Goal: Task Accomplishment & Management: Complete application form

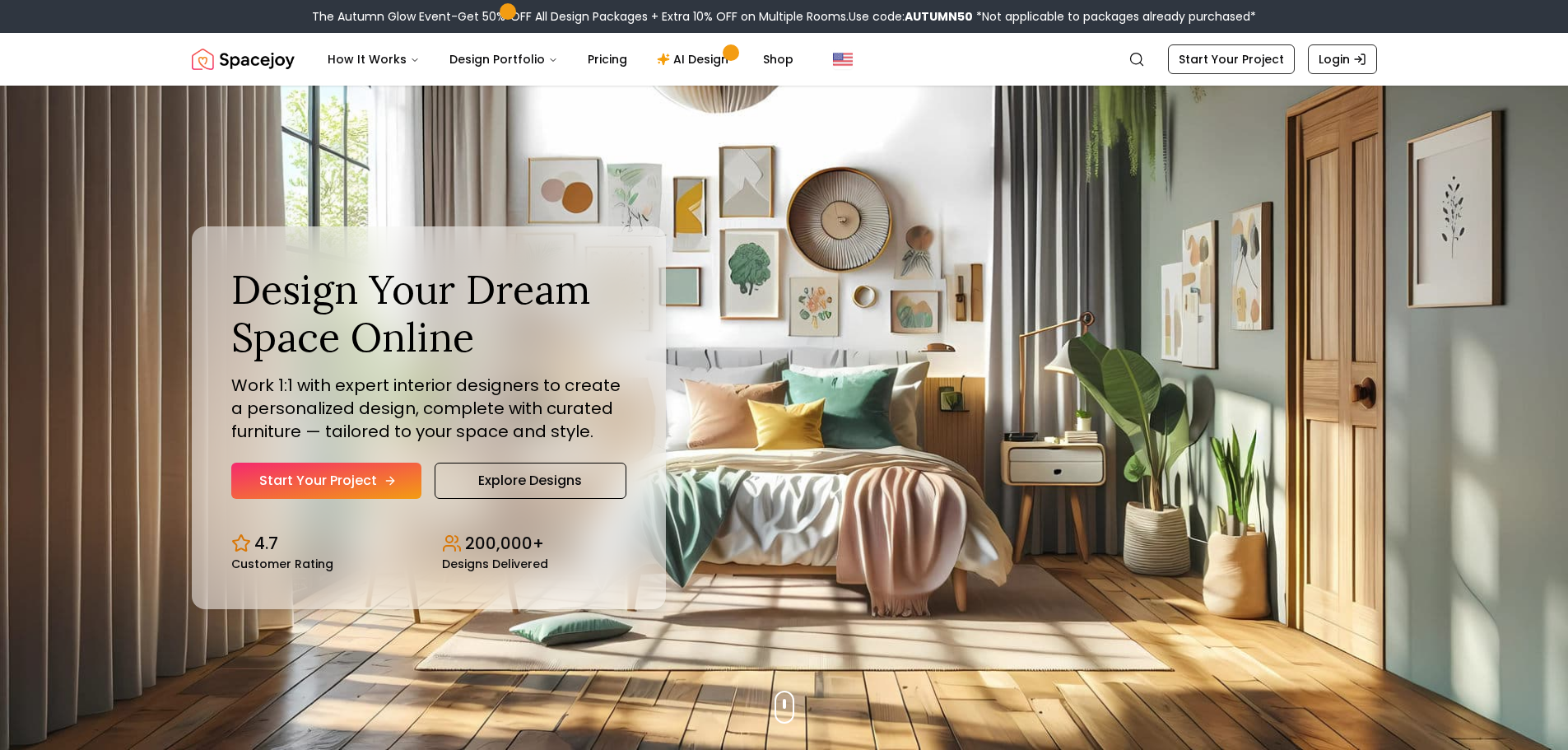
click at [342, 481] on link "Start Your Project" at bounding box center [327, 481] width 191 height 36
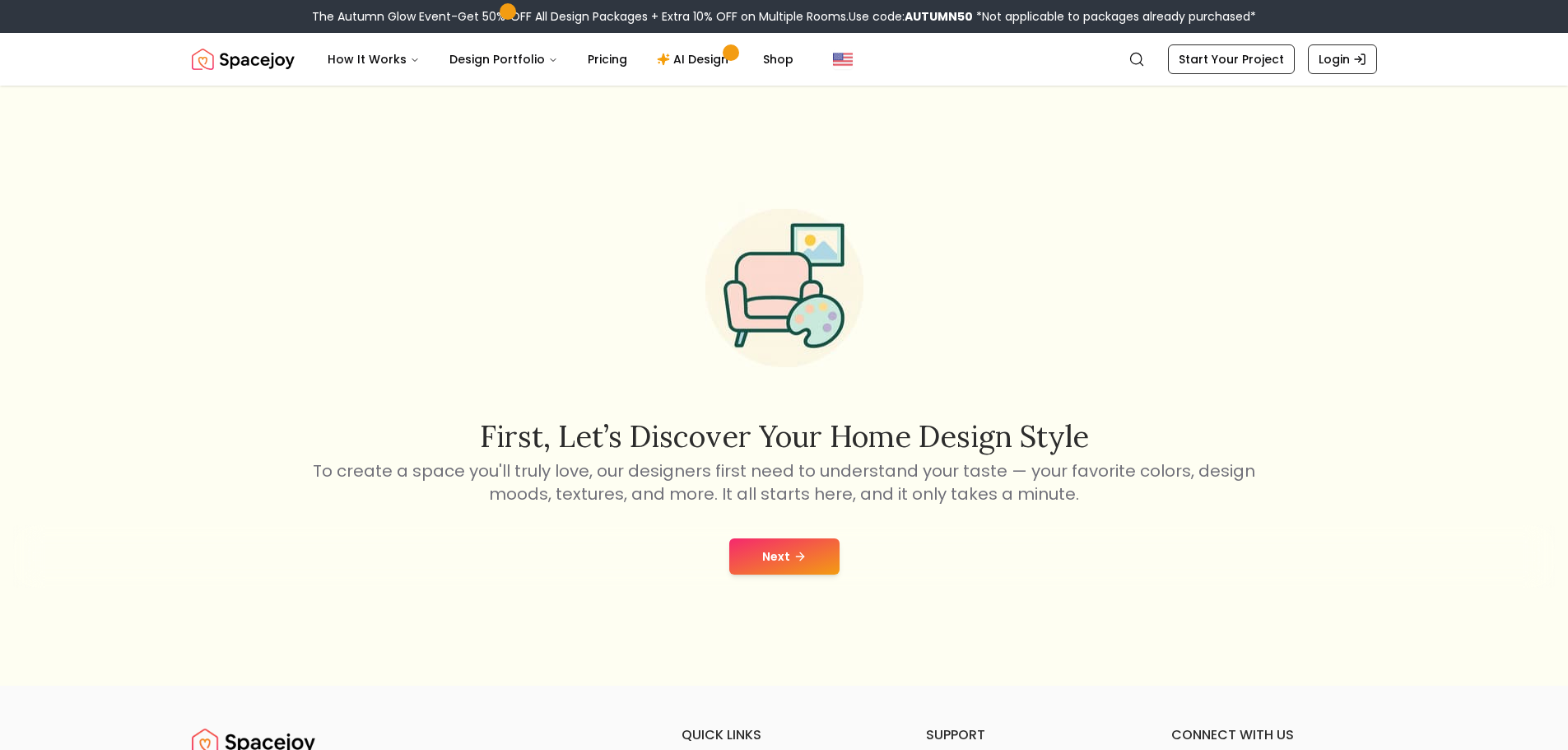
click at [814, 558] on button "Next" at bounding box center [784, 556] width 111 height 36
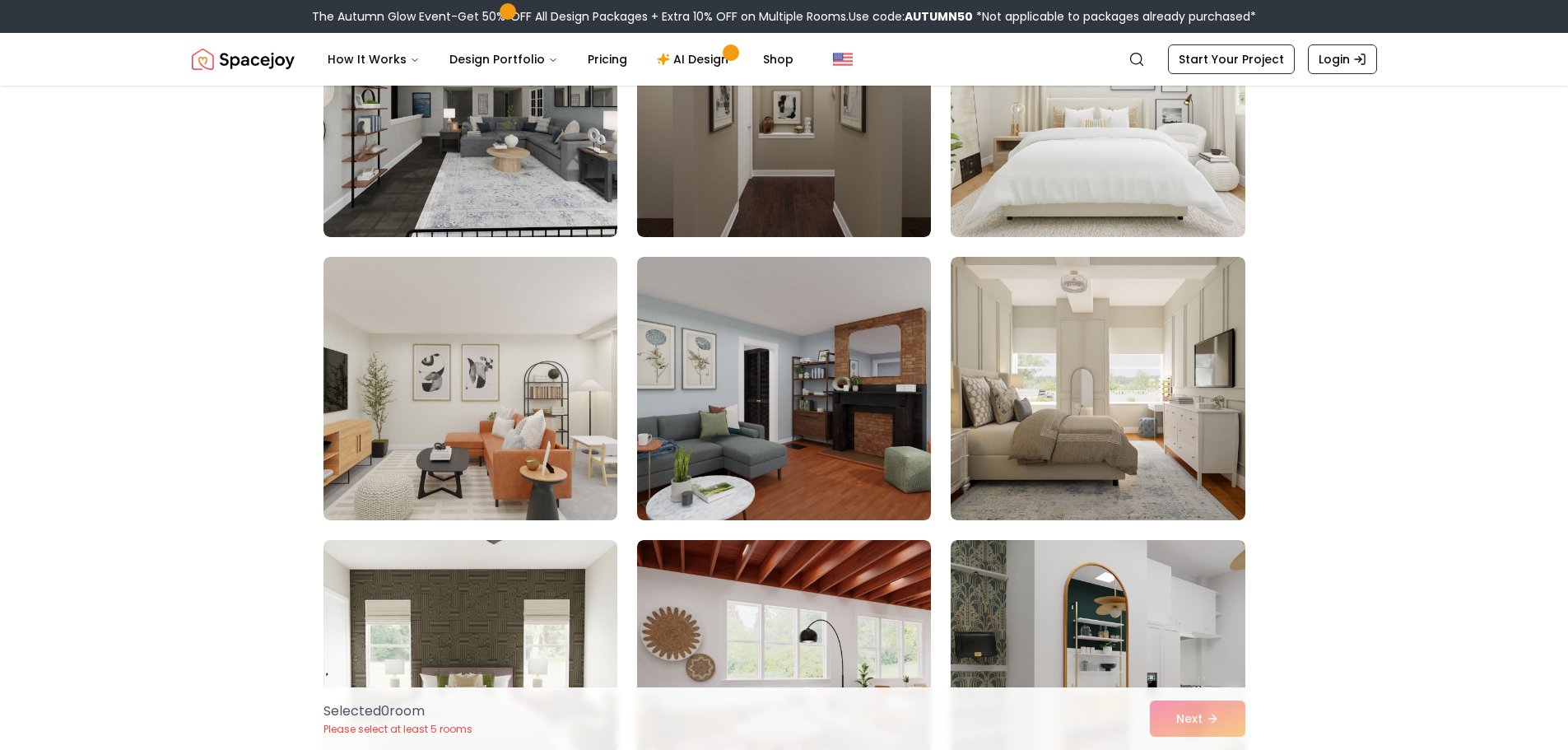
scroll to position [905, 0]
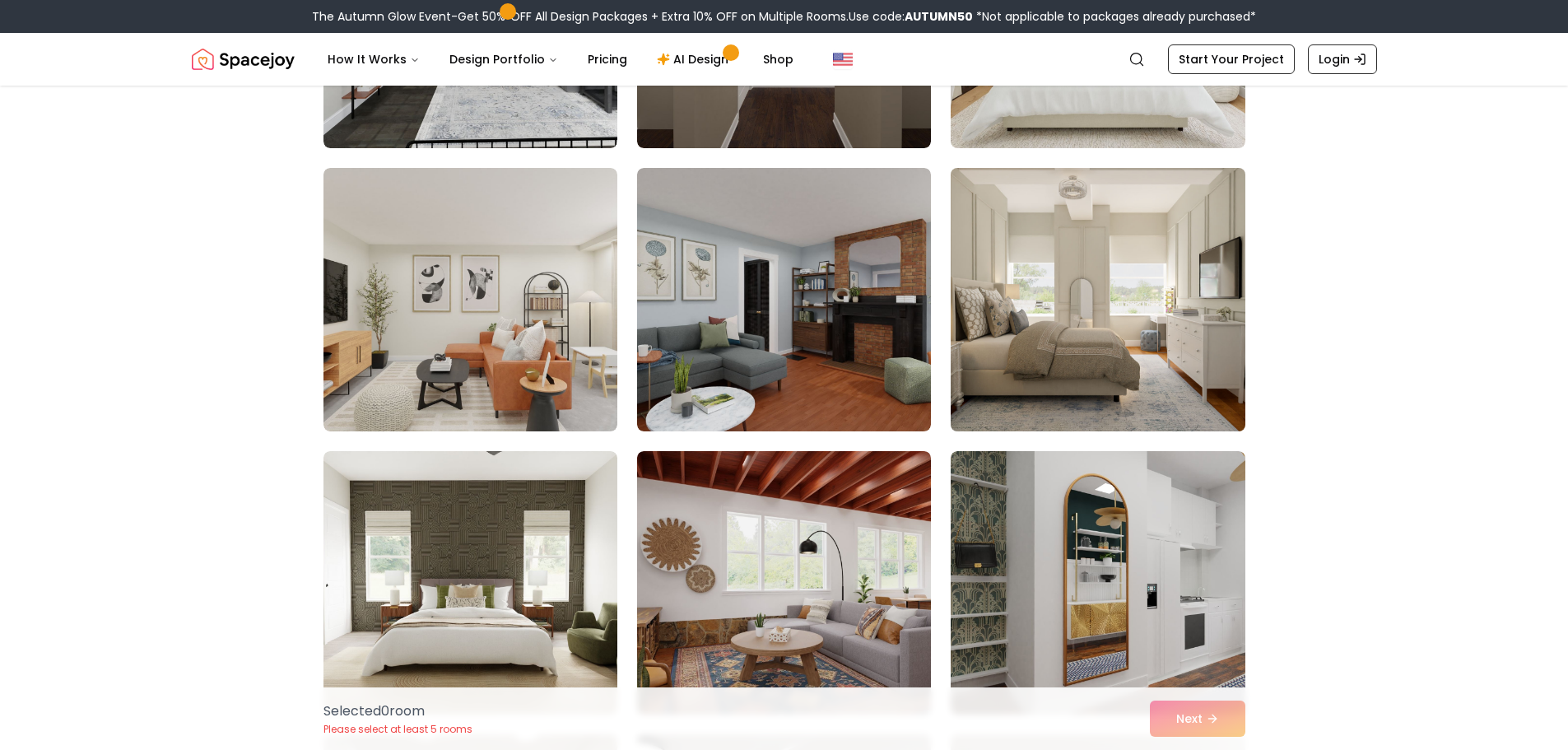
click at [1197, 288] on img at bounding box center [1098, 299] width 309 height 276
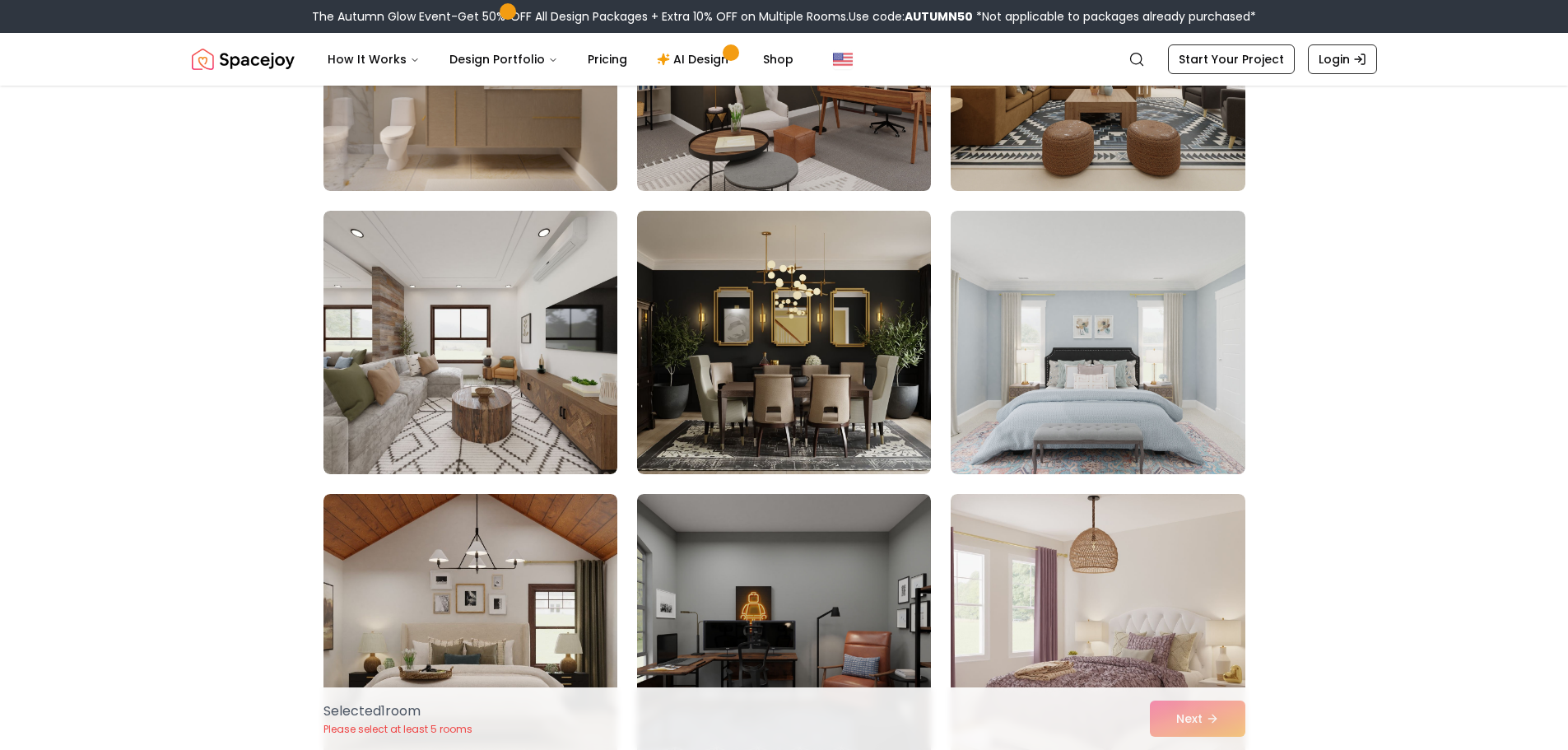
scroll to position [1893, 0]
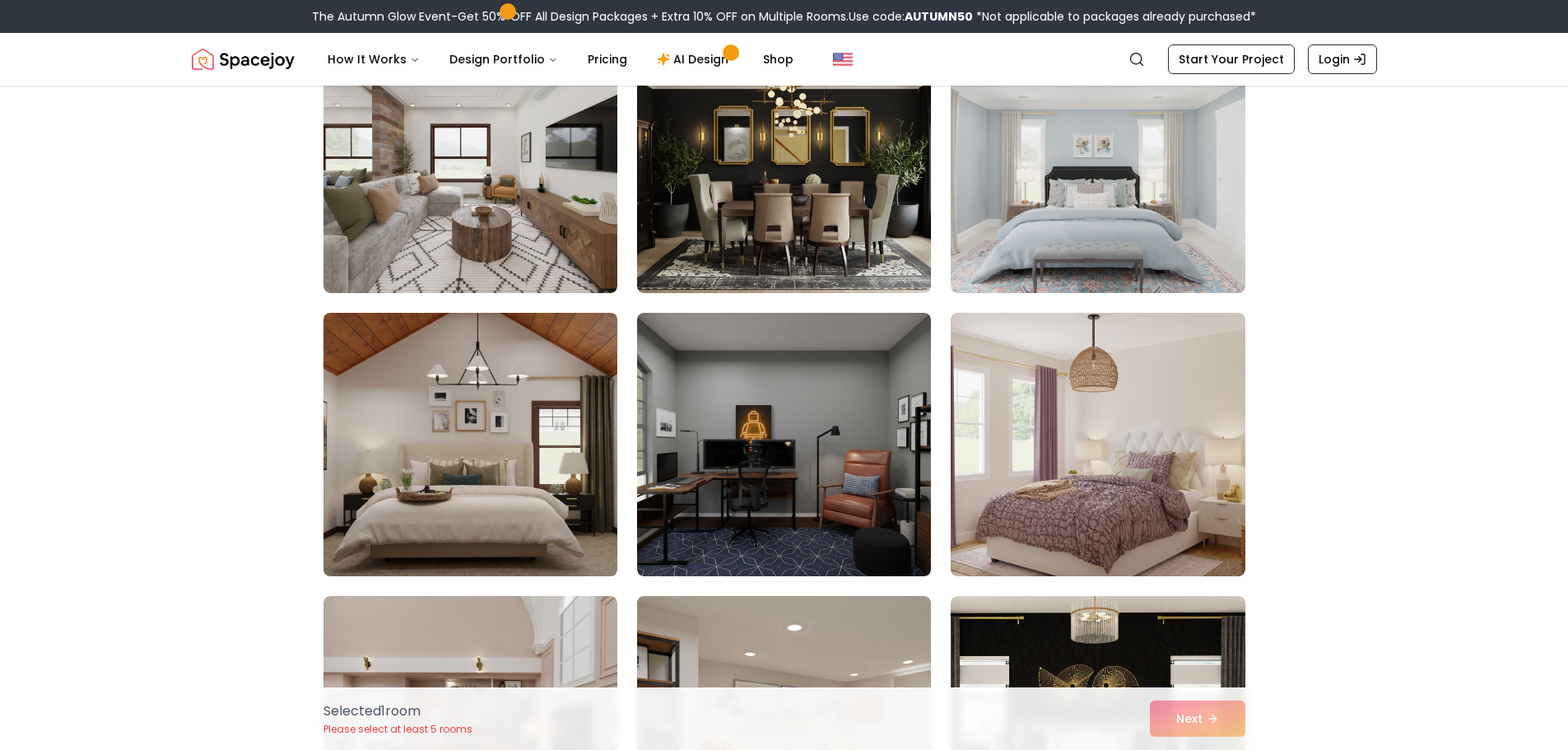
click at [493, 414] on img at bounding box center [470, 445] width 309 height 276
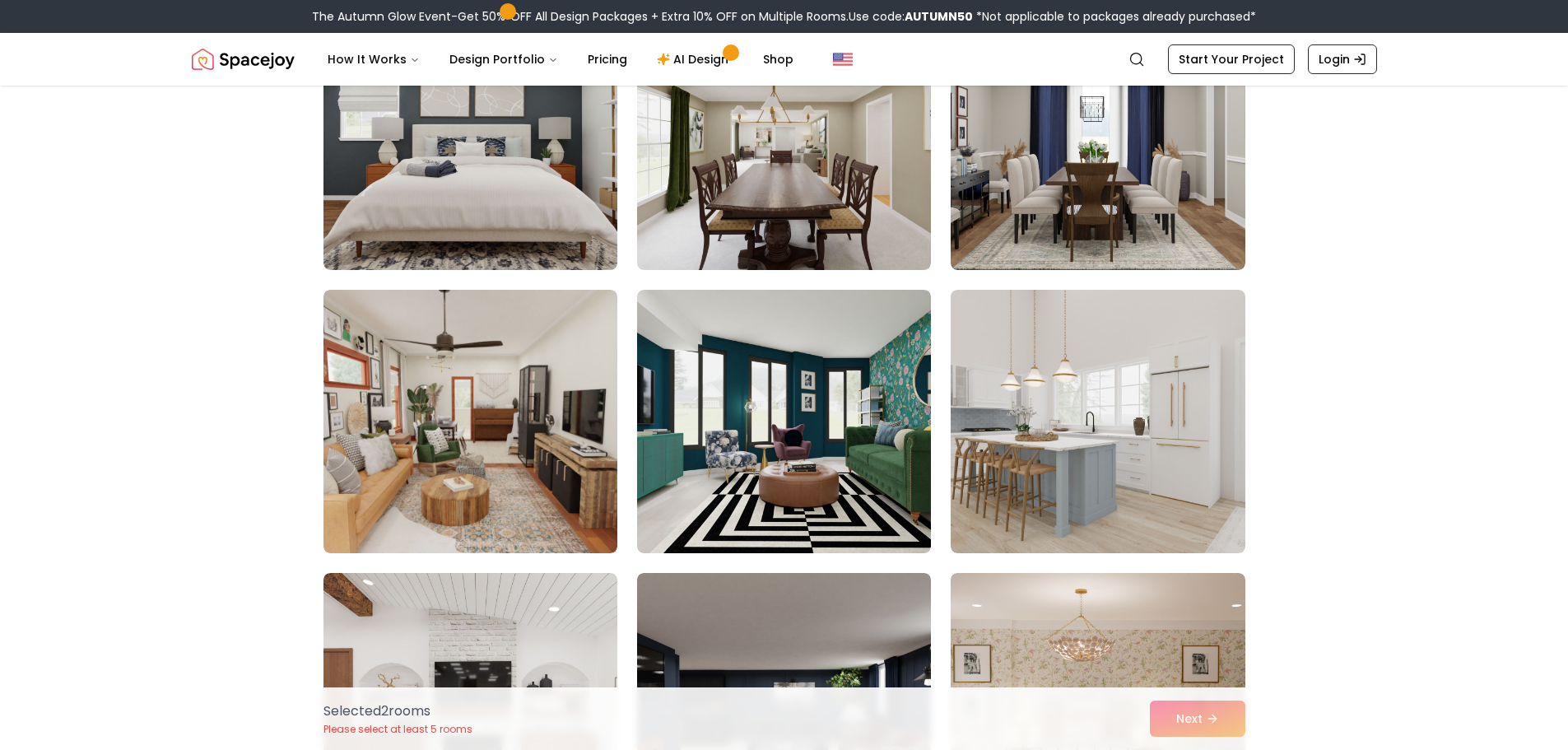
scroll to position [4775, 0]
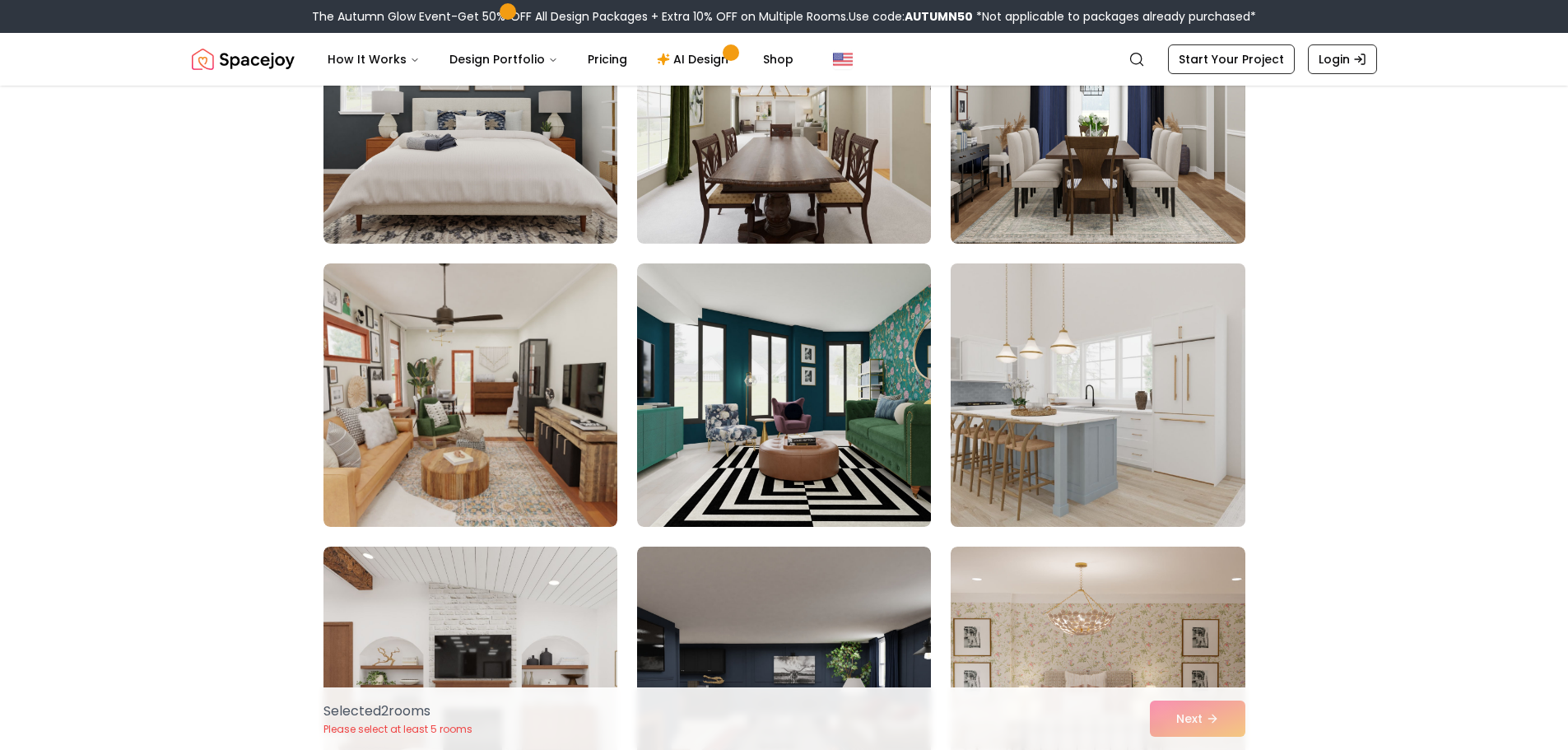
click at [1196, 429] on img at bounding box center [1098, 395] width 309 height 276
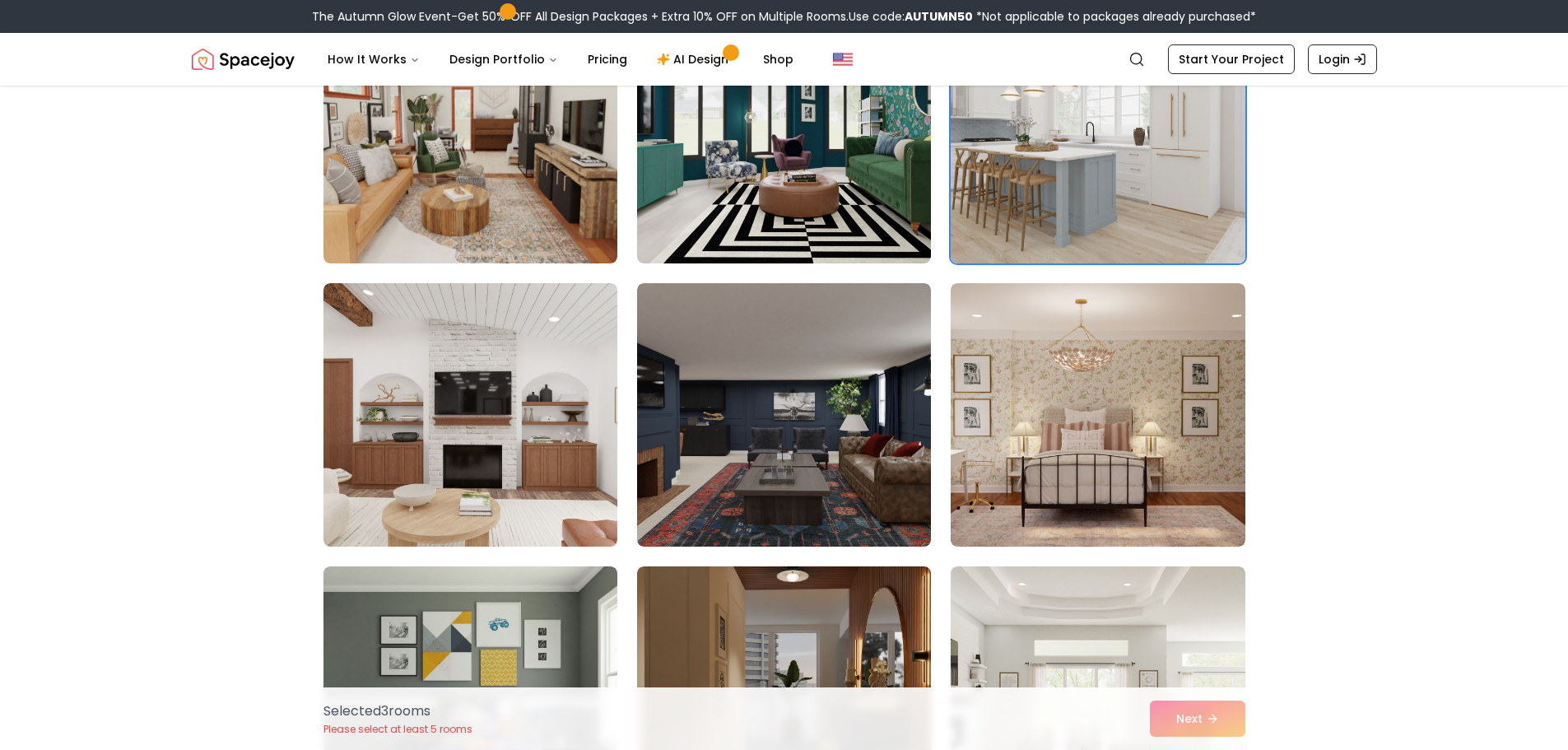
scroll to position [5104, 0]
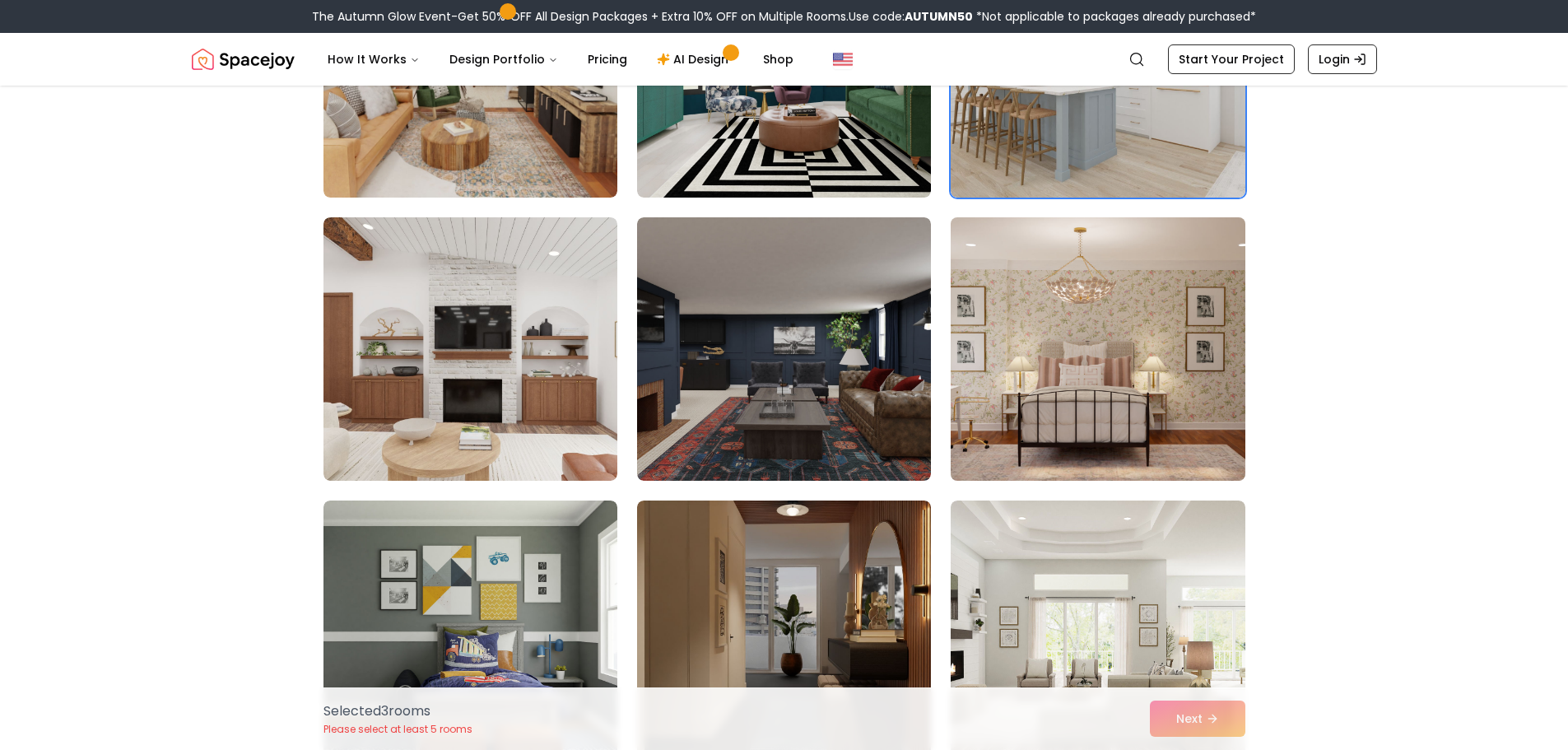
click at [1202, 396] on img at bounding box center [1098, 349] width 309 height 276
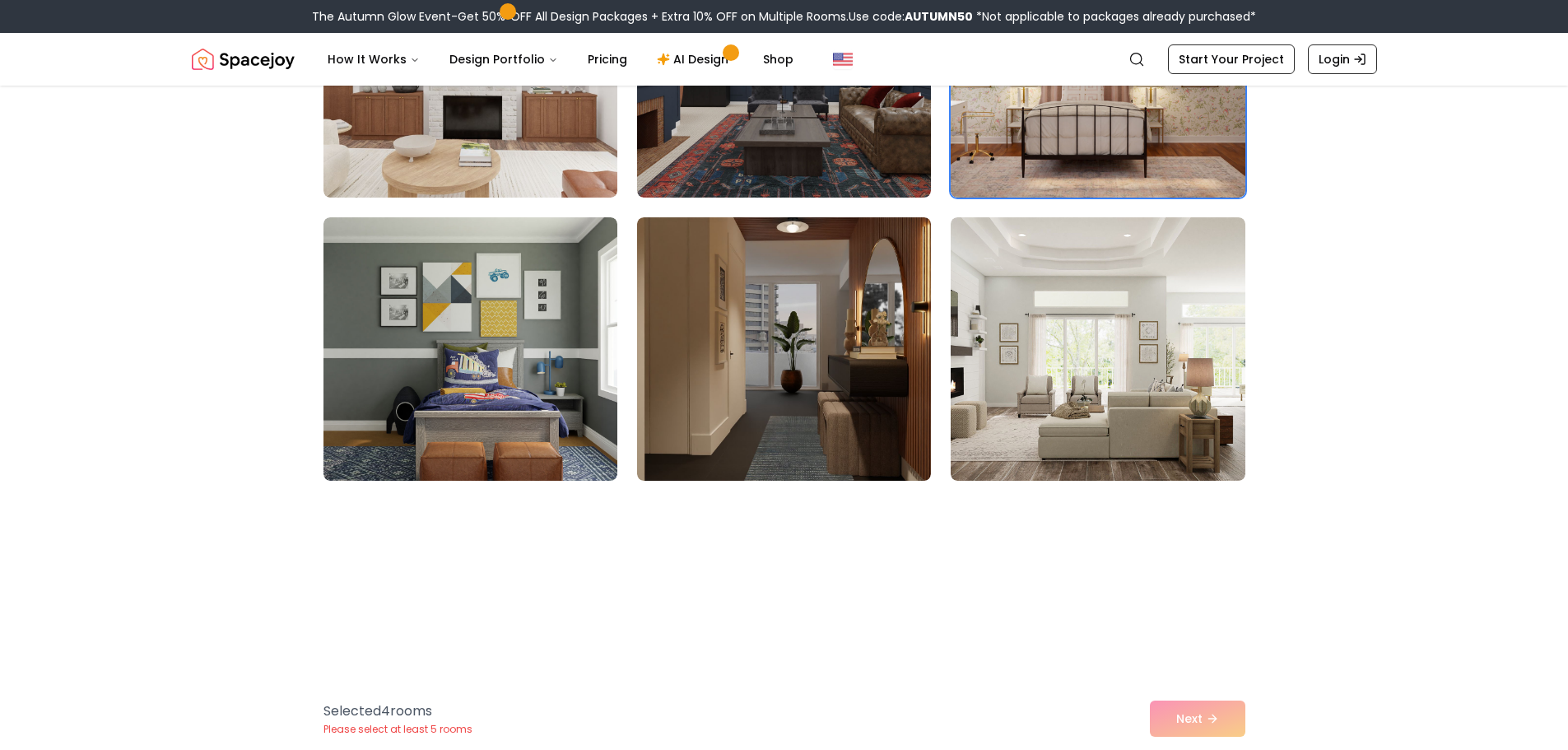
scroll to position [5433, 0]
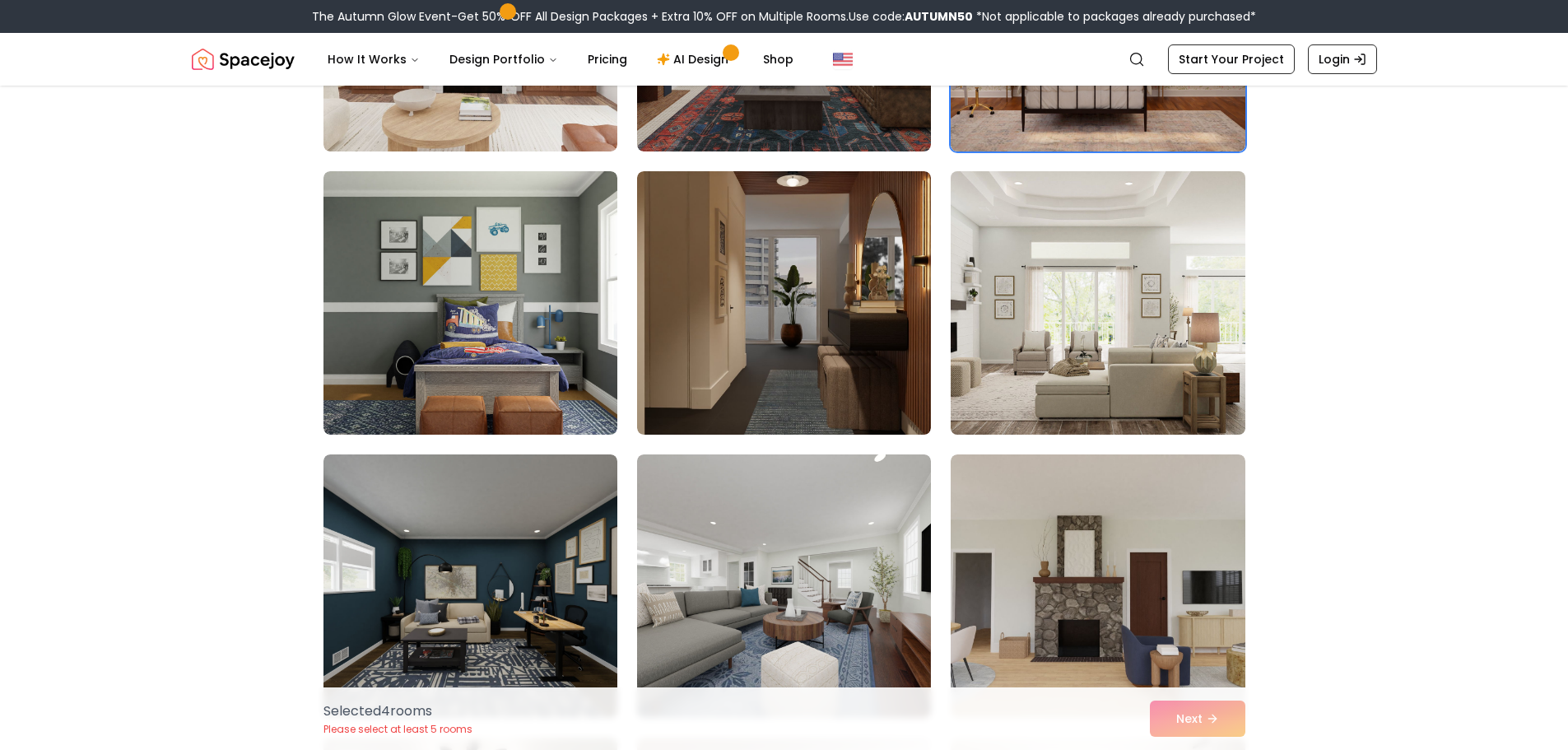
click at [1108, 318] on img at bounding box center [1098, 303] width 309 height 276
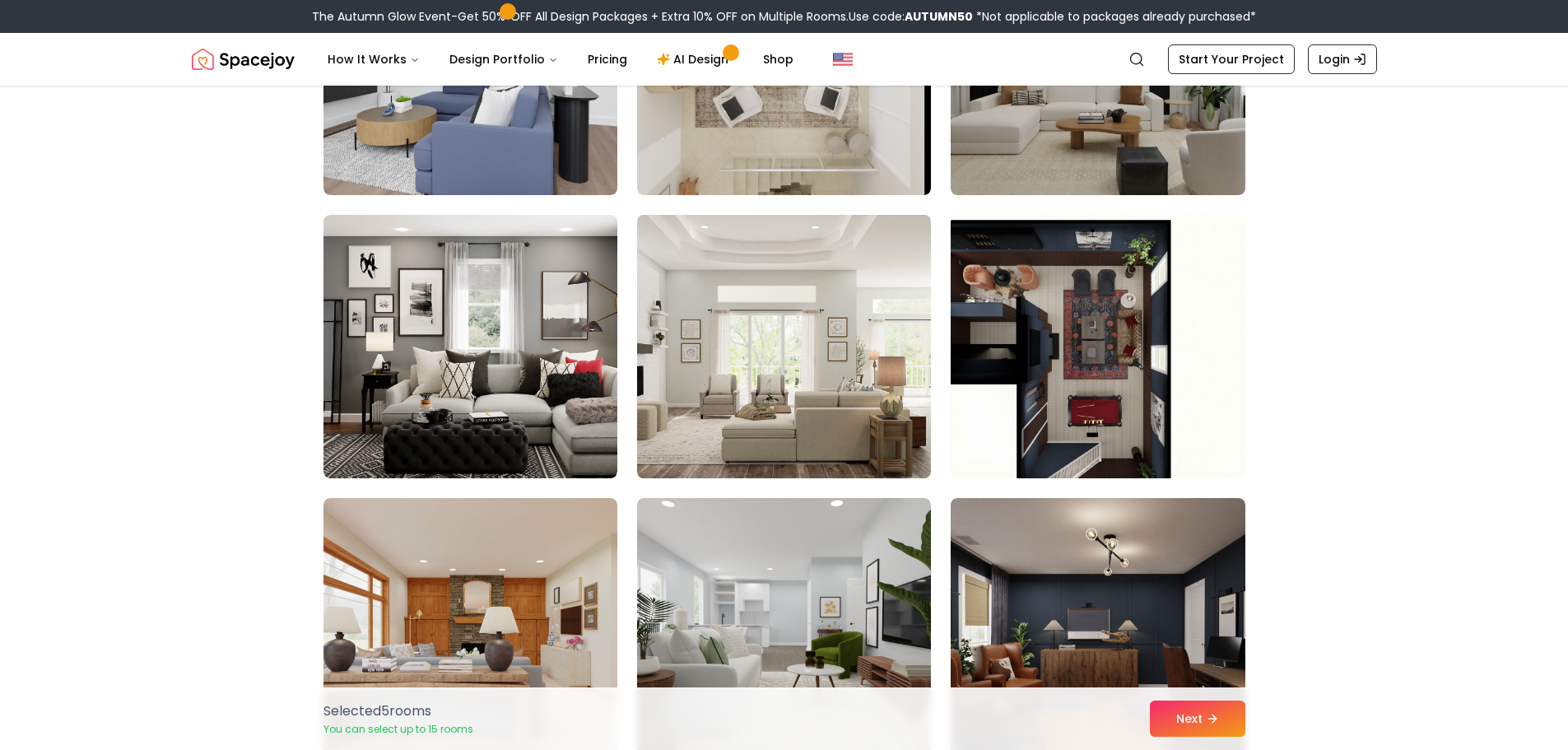
scroll to position [7655, 0]
click at [799, 323] on img at bounding box center [784, 346] width 309 height 276
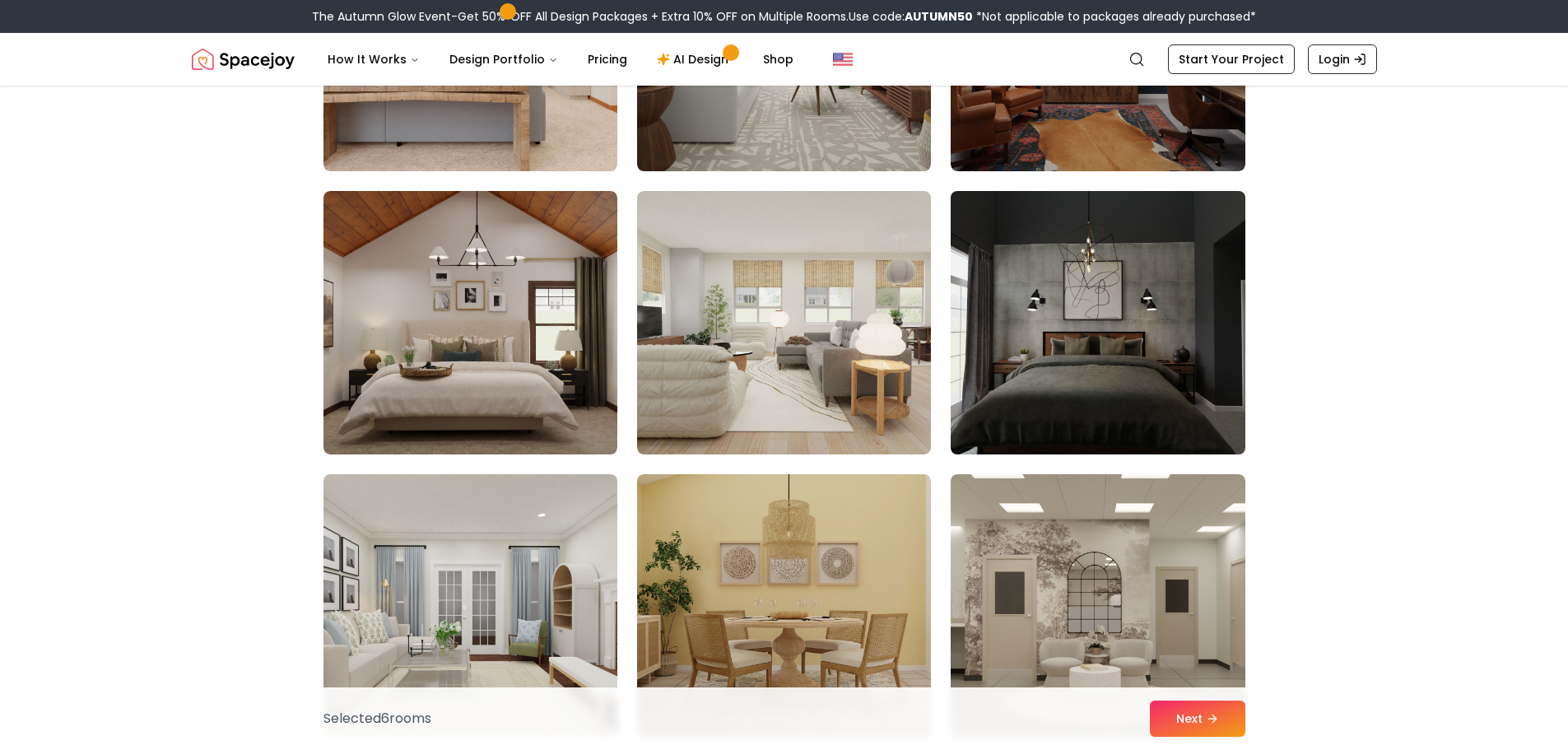
scroll to position [8232, 0]
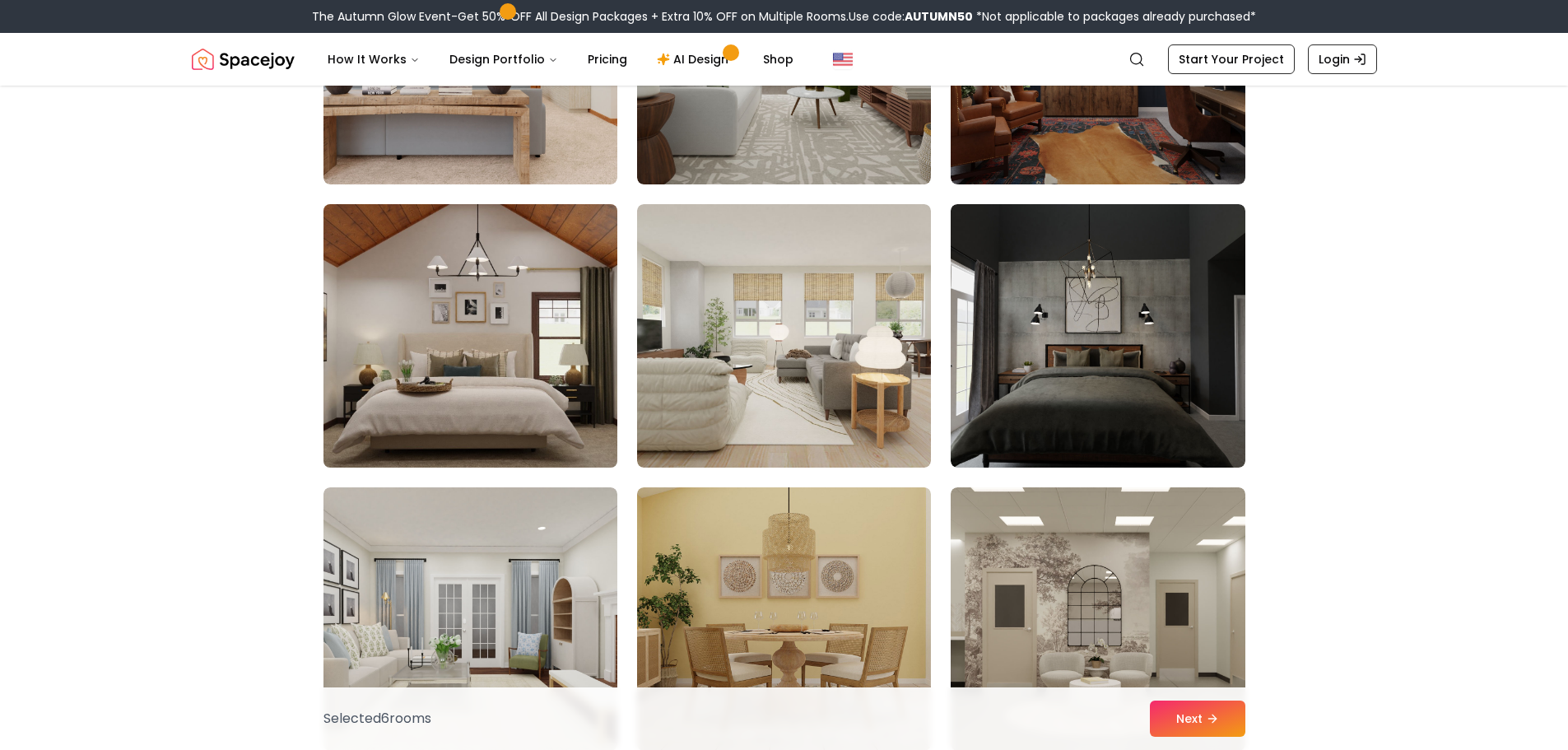
click at [469, 330] on img at bounding box center [470, 336] width 309 height 276
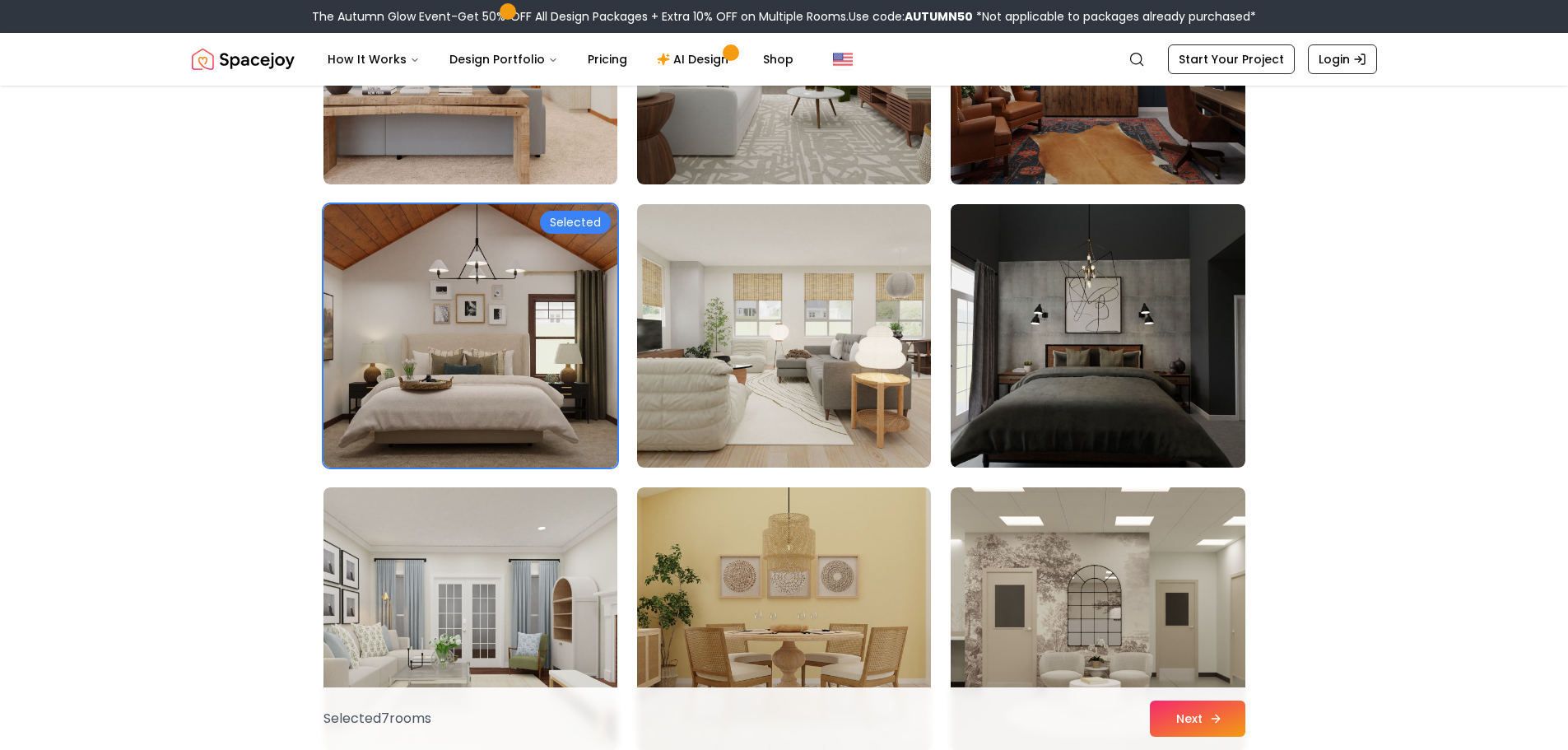
click at [1151, 713] on button "Next" at bounding box center [1197, 718] width 95 height 36
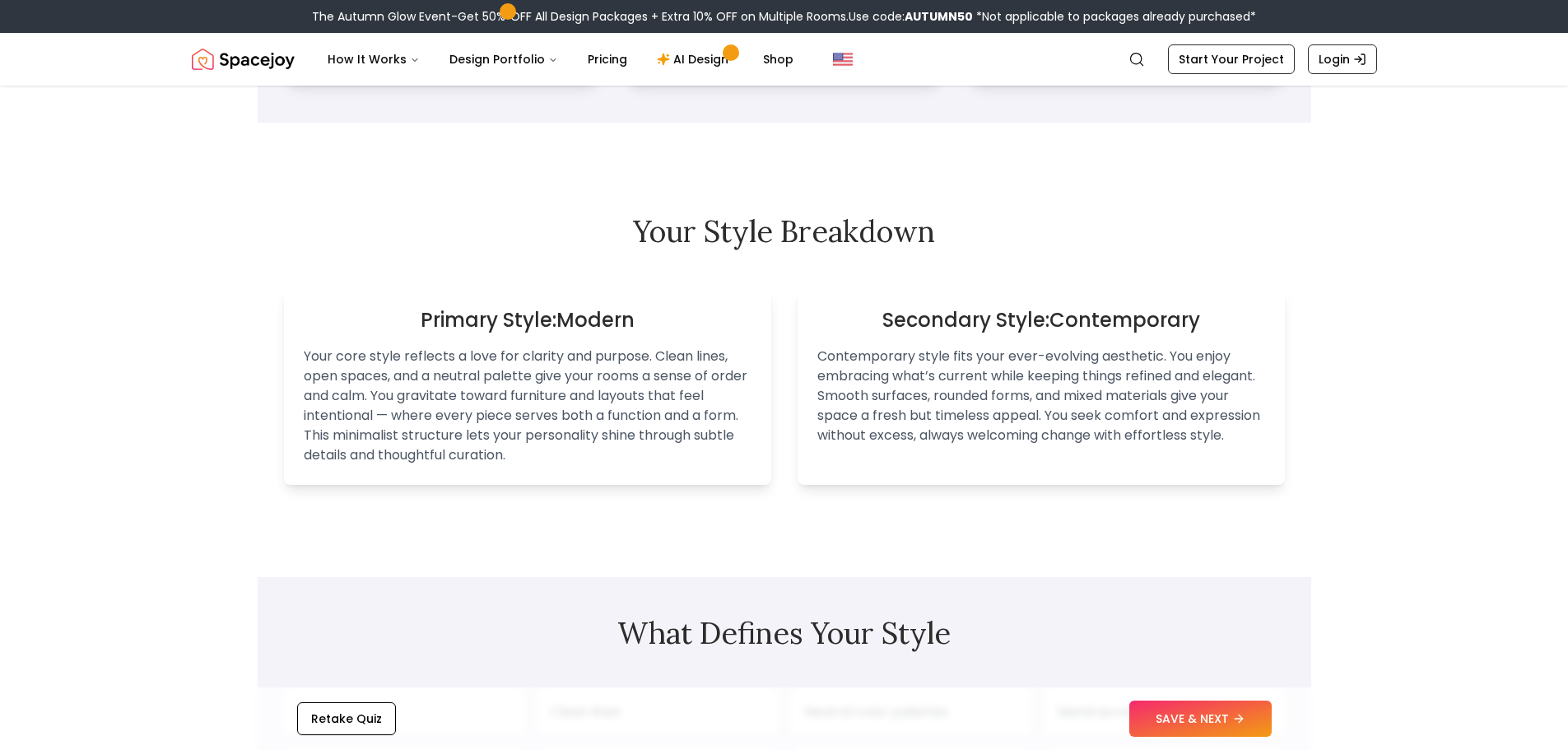
scroll to position [905, 0]
